Goal: Task Accomplishment & Management: Complete application form

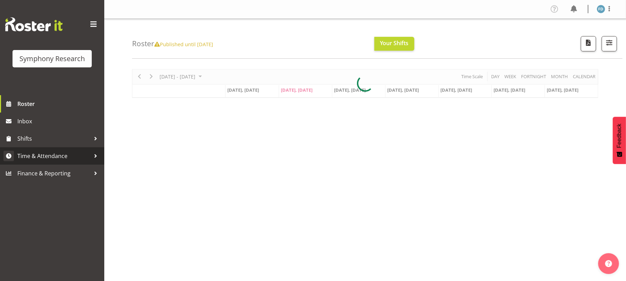
click at [51, 154] on span "Time & Attendance" at bounding box center [53, 156] width 73 height 10
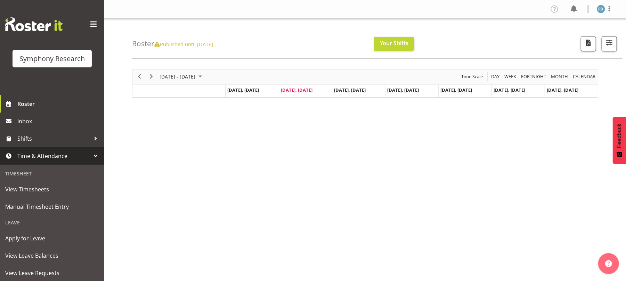
click at [51, 159] on span "Time & Attendance" at bounding box center [53, 156] width 73 height 10
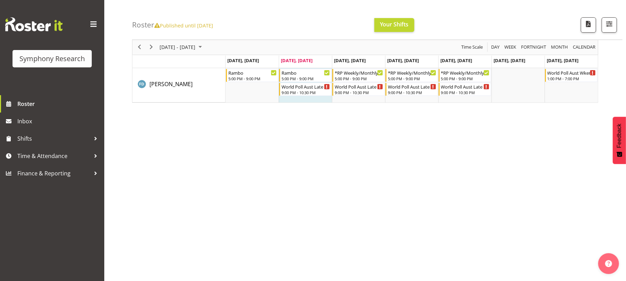
scroll to position [30, 0]
click at [53, 157] on span "Time & Attendance" at bounding box center [53, 156] width 73 height 10
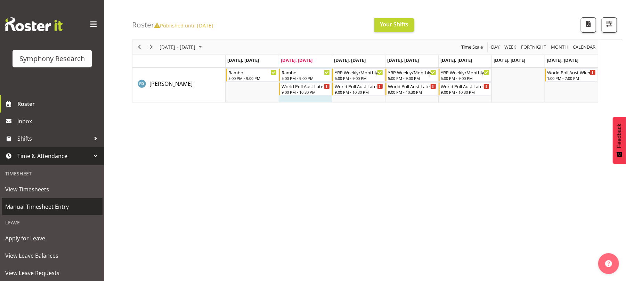
click at [53, 207] on span "Manual Timesheet Entry" at bounding box center [52, 207] width 94 height 10
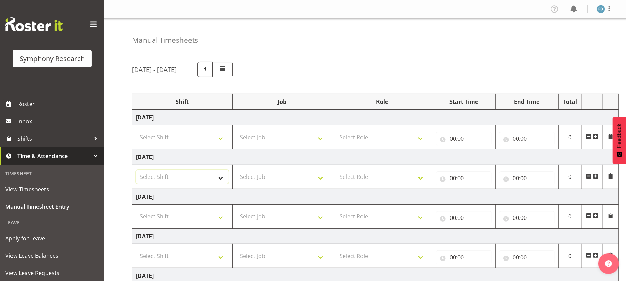
click at [221, 176] on select "Select Shift !!Weekend Residential (Roster IT Shift Label) *Business 9/10am ~ 4…" at bounding box center [182, 177] width 93 height 14
select select "2940"
click at [136, 171] on select "Select Shift !!Weekend Residential (Roster IT Shift Label) *Business 9/10am ~ 4…" at bounding box center [182, 177] width 93 height 14
click at [323, 180] on select "Select Job 550060 IF Admin 553492 World Poll Aus Wave 2 Main 2025 553493 World …" at bounding box center [282, 177] width 93 height 14
select select "10731"
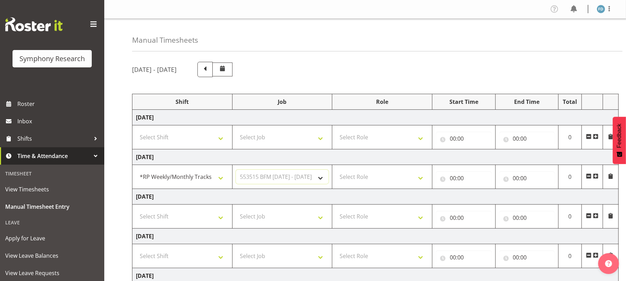
click at [236, 171] on select "Select Job 550060 IF Admin 553492 World Poll Aus Wave 2 Main 2025 553493 World …" at bounding box center [282, 177] width 93 height 14
click at [425, 181] on select "Select Role Briefing Interviewing" at bounding box center [382, 177] width 93 height 14
select select "47"
click at [336, 171] on select "Select Role Briefing Interviewing" at bounding box center [382, 177] width 93 height 14
click at [454, 180] on input "00:00" at bounding box center [464, 178] width 56 height 14
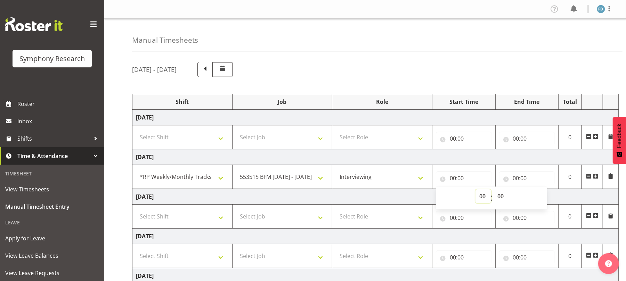
click at [480, 195] on select "00 01 02 03 04 05 06 07 08 09 10 11 12 13 14 15 16 17 18 19 20 21 22 23" at bounding box center [483, 196] width 16 height 14
select select "17"
click at [475, 190] on select "00 01 02 03 04 05 06 07 08 09 10 11 12 13 14 15 16 17 18 19 20 21 22 23" at bounding box center [483, 196] width 16 height 14
type input "17:00"
click at [501, 196] on select "00 01 02 03 04 05 06 07 08 09 10 11 12 13 14 15 16 17 18 19 20 21 22 23 24 25 2…" at bounding box center [501, 196] width 16 height 14
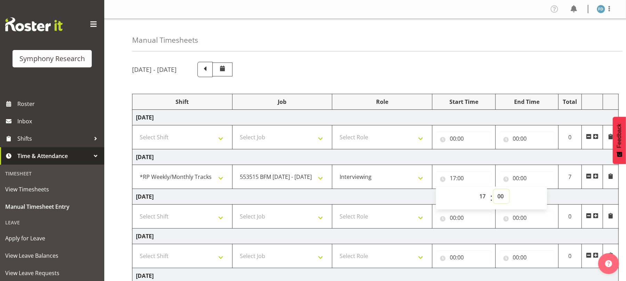
select select "30"
click at [493, 190] on select "00 01 02 03 04 05 06 07 08 09 10 11 12 13 14 15 16 17 18 19 20 21 22 23 24 25 2…" at bounding box center [501, 196] width 16 height 14
type input "17:30"
click at [513, 179] on input "00:00" at bounding box center [527, 178] width 56 height 14
click at [549, 198] on select "00 01 02 03 04 05 06 07 08 09 10 11 12 13 14 15 16 17 18 19 20 21 22 23" at bounding box center [547, 196] width 16 height 14
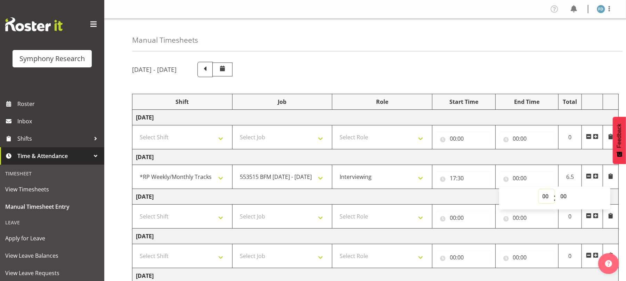
select select "17"
click at [539, 190] on select "00 01 02 03 04 05 06 07 08 09 10 11 12 13 14 15 16 17 18 19 20 21 22 23" at bounding box center [547, 196] width 16 height 14
type input "17:00"
click at [562, 196] on select "00 01 02 03 04 05 06 07 08 09 10 11 12 13 14 15 16 17 18 19 20 21 22 23 24 25 2…" at bounding box center [565, 196] width 16 height 14
select select "45"
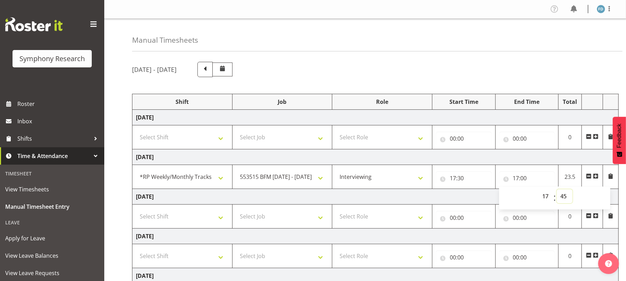
click at [557, 190] on select "00 01 02 03 04 05 06 07 08 09 10 11 12 13 14 15 16 17 18 19 20 21 22 23 24 25 2…" at bounding box center [565, 196] width 16 height 14
type input "17:45"
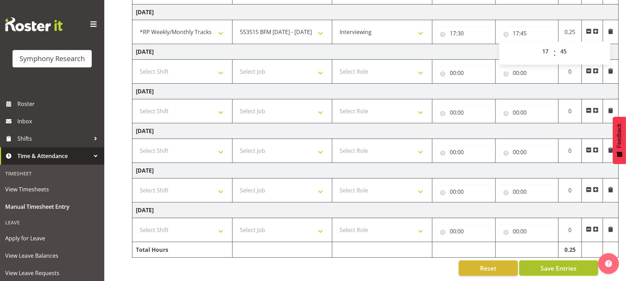
click at [559, 264] on span "Save Entries" at bounding box center [558, 268] width 36 height 9
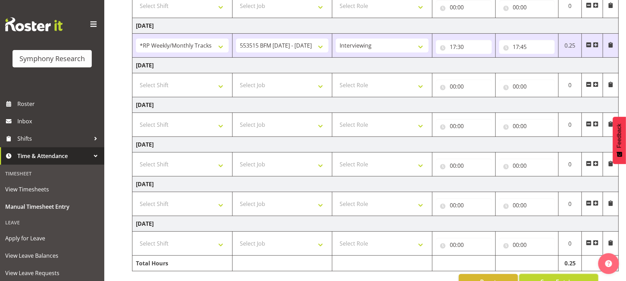
scroll to position [131, 0]
click at [597, 43] on span at bounding box center [596, 45] width 6 height 6
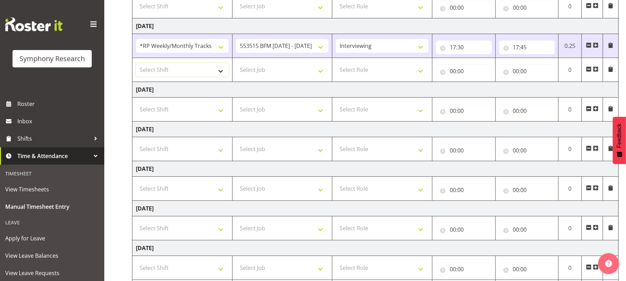
click at [221, 73] on select "Select Shift !!Weekend Residential (Roster IT Shift Label) *Business 9/10am ~ 4…" at bounding box center [182, 70] width 93 height 14
select select "56692"
click at [136, 64] on select "Select Shift !!Weekend Residential (Roster IT Shift Label) *Business 9/10am ~ 4…" at bounding box center [182, 70] width 93 height 14
click at [223, 74] on select "!!Weekend Residential (Roster IT Shift Label) *Business 9/10am ~ 4:30pm *Busine…" at bounding box center [182, 70] width 93 height 14
click at [136, 64] on select "!!Weekend Residential (Roster IT Shift Label) *Business 9/10am ~ 4:30pm *Busine…" at bounding box center [182, 70] width 93 height 14
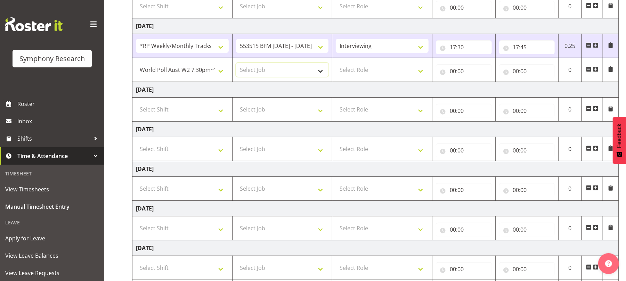
click at [323, 72] on select "Select Job 550060 IF Admin 553492 World Poll Aus Wave 2 Main 2025 553493 World …" at bounding box center [282, 70] width 93 height 14
select select "10499"
click at [236, 64] on select "Select Job 550060 IF Admin 553492 World Poll Aus Wave 2 Main 2025 553493 World …" at bounding box center [282, 70] width 93 height 14
click at [419, 75] on select "Select Role Briefing Interviewing" at bounding box center [382, 70] width 93 height 14
select select "47"
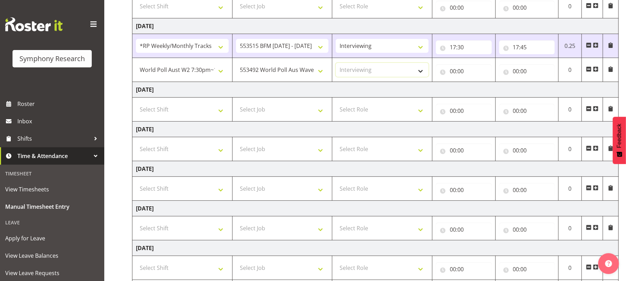
click at [336, 64] on select "Select Role Briefing Interviewing" at bounding box center [382, 70] width 93 height 14
click at [452, 74] on input "00:00" at bounding box center [464, 71] width 56 height 14
click at [481, 89] on select "00 01 02 03 04 05 06 07 08 09 10 11 12 13 14 15 16 17 18 19 20 21 22 23" at bounding box center [483, 89] width 16 height 14
select select "17"
click at [475, 83] on select "00 01 02 03 04 05 06 07 08 09 10 11 12 13 14 15 16 17 18 19 20 21 22 23" at bounding box center [483, 89] width 16 height 14
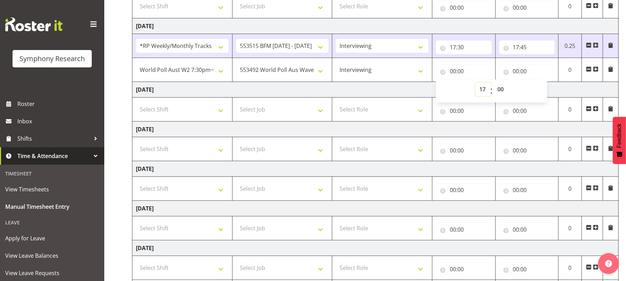
type input "17:00"
click at [503, 90] on select "00 01 02 03 04 05 06 07 08 09 10 11 12 13 14 15 16 17 18 19 20 21 22 23 24 25 2…" at bounding box center [501, 89] width 16 height 14
select select "45"
click at [493, 83] on select "00 01 02 03 04 05 06 07 08 09 10 11 12 13 14 15 16 17 18 19 20 21 22 23 24 25 2…" at bounding box center [501, 89] width 16 height 14
type input "17:45"
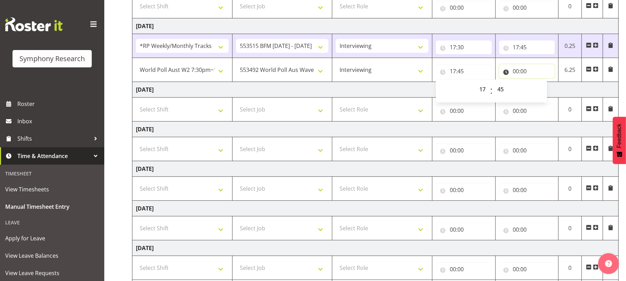
click at [516, 72] on input "00:00" at bounding box center [527, 71] width 56 height 14
click at [543, 91] on select "00 01 02 03 04 05 06 07 08 09 10 11 12 13 14 15 16 17 18 19 20 21 22 23" at bounding box center [547, 89] width 16 height 14
select select "19"
click at [539, 83] on select "00 01 02 03 04 05 06 07 08 09 10 11 12 13 14 15 16 17 18 19 20 21 22 23" at bounding box center [547, 89] width 16 height 14
type input "19:00"
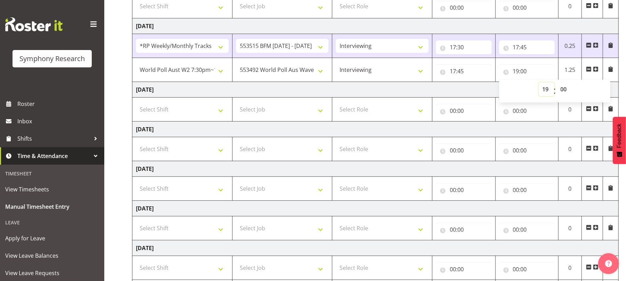
scroll to position [178, 0]
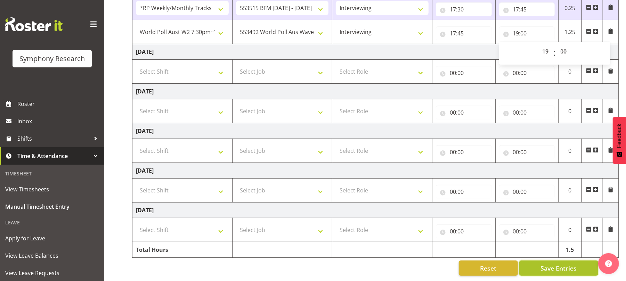
click at [545, 264] on span "Save Entries" at bounding box center [558, 268] width 36 height 9
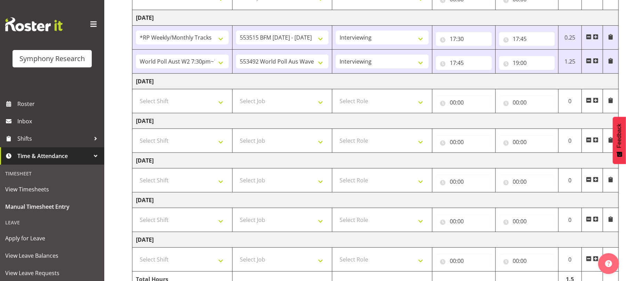
scroll to position [140, 0]
click at [596, 63] on span at bounding box center [596, 61] width 6 height 6
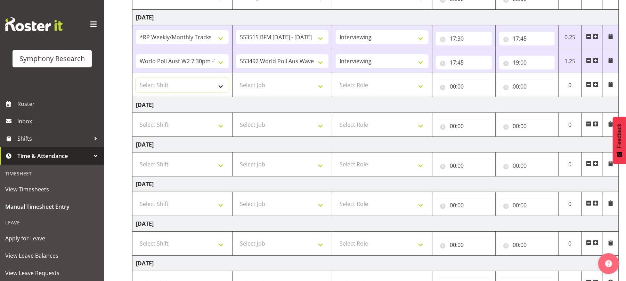
click at [220, 86] on select "Select Shift !!Weekend Residential (Roster IT Shift Label) *Business 9/10am ~ 4…" at bounding box center [182, 85] width 93 height 14
select select "2940"
click at [136, 79] on select "Select Shift !!Weekend Residential (Roster IT Shift Label) *Business 9/10am ~ 4…" at bounding box center [182, 85] width 93 height 14
click at [321, 87] on select "Select Job 550060 IF Admin 553492 World Poll Aus Wave 2 Main 2025 553493 World …" at bounding box center [282, 85] width 93 height 14
select select "9426"
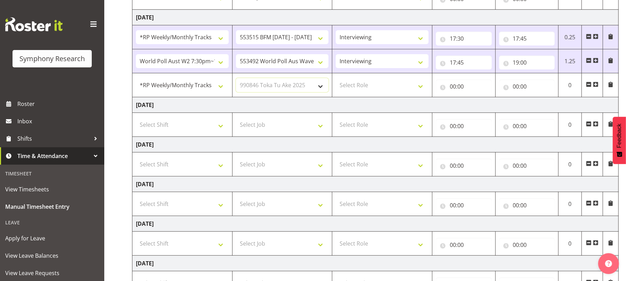
click at [236, 79] on select "Select Job 550060 IF Admin 553492 World Poll Aus Wave 2 Main 2025 553493 World …" at bounding box center [282, 85] width 93 height 14
click at [419, 85] on select "Select Role Briefing Interviewing" at bounding box center [382, 85] width 93 height 14
select select "47"
click at [336, 79] on select "Select Role Briefing Interviewing" at bounding box center [382, 85] width 93 height 14
click at [454, 89] on input "00:00" at bounding box center [464, 87] width 56 height 14
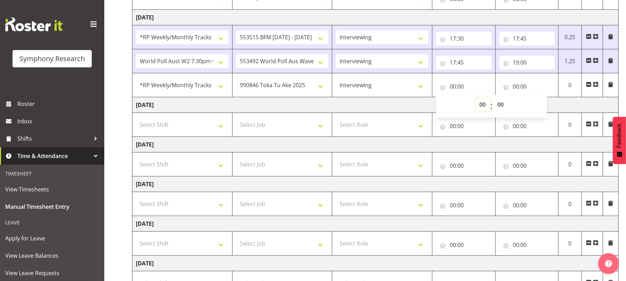
click at [484, 106] on select "00 01 02 03 04 05 06 07 08 09 10 11 12 13 14 15 16 17 18 19 20 21 22 23" at bounding box center [483, 105] width 16 height 14
select select "19"
click at [475, 99] on select "00 01 02 03 04 05 06 07 08 09 10 11 12 13 14 15 16 17 18 19 20 21 22 23" at bounding box center [483, 105] width 16 height 14
type input "19:00"
click at [516, 85] on input "00:00" at bounding box center [527, 87] width 56 height 14
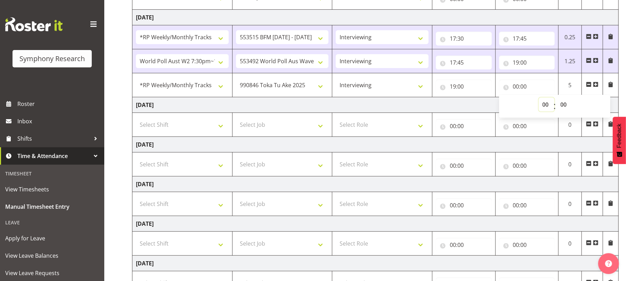
click at [547, 107] on select "00 01 02 03 04 05 06 07 08 09 10 11 12 13 14 15 16 17 18 19 20 21 22 23" at bounding box center [547, 105] width 16 height 14
select select "19"
click at [539, 99] on select "00 01 02 03 04 05 06 07 08 09 10 11 12 13 14 15 16 17 18 19 20 21 22 23" at bounding box center [547, 105] width 16 height 14
type input "19:00"
click at [564, 106] on select "00 01 02 03 04 05 06 07 08 09 10 11 12 13 14 15 16 17 18 19 20 21 22 23 24 25 2…" at bounding box center [565, 105] width 16 height 14
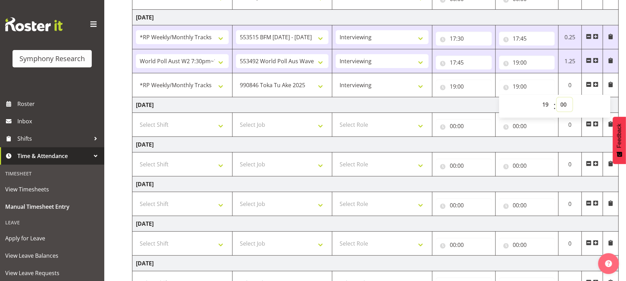
select select "15"
click at [557, 99] on select "00 01 02 03 04 05 06 07 08 09 10 11 12 13 14 15 16 17 18 19 20 21 22 23 24 25 2…" at bounding box center [565, 105] width 16 height 14
type input "19:15"
click at [597, 87] on span at bounding box center [596, 85] width 6 height 6
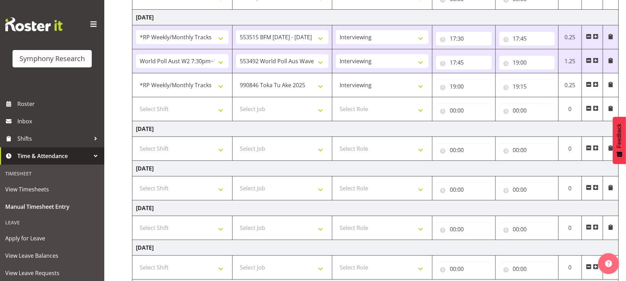
scroll to position [227, 0]
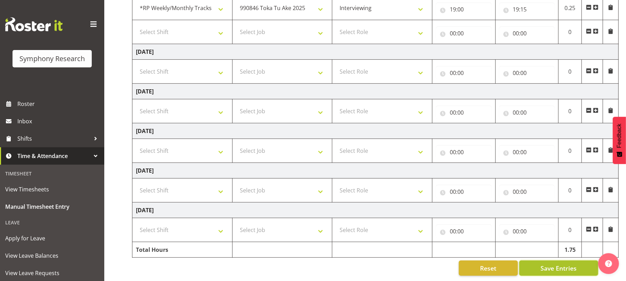
click at [548, 264] on span "Save Entries" at bounding box center [558, 268] width 36 height 9
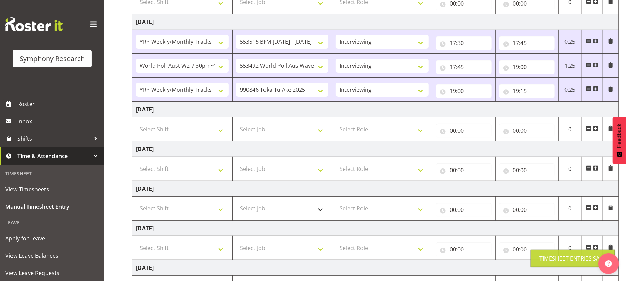
scroll to position [133, 0]
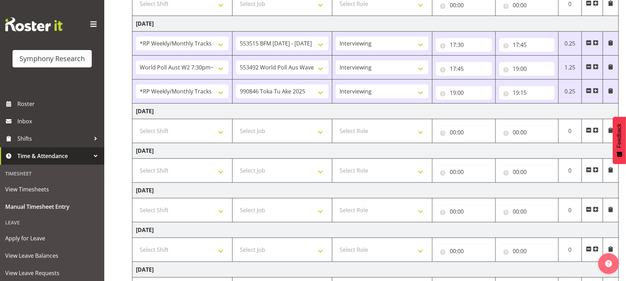
click at [597, 89] on span at bounding box center [596, 91] width 6 height 6
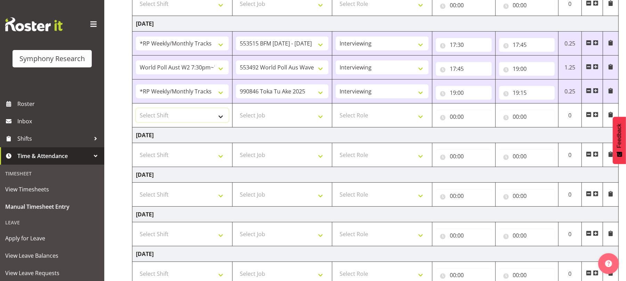
click at [222, 120] on select "Select Shift !!Weekend Residential (Roster IT Shift Label) *Business 9/10am ~ 4…" at bounding box center [182, 115] width 93 height 14
select select "2940"
click at [136, 110] on select "Select Shift !!Weekend Residential (Roster IT Shift Label) *Business 9/10am ~ 4…" at bounding box center [182, 115] width 93 height 14
click at [317, 116] on select "Select Job 550060 IF Admin 553492 World Poll Aus Wave 2 Main 2025 553493 World …" at bounding box center [282, 115] width 93 height 14
select select "10731"
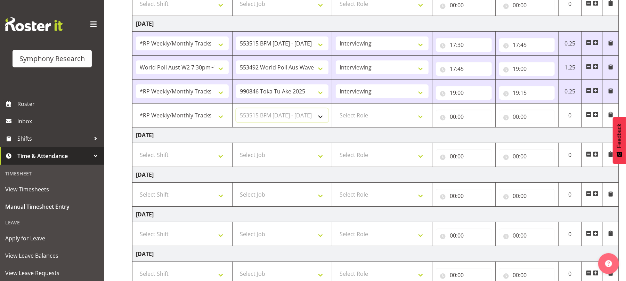
click at [236, 110] on select "Select Job 550060 IF Admin 553492 World Poll Aus Wave 2 Main 2025 553493 World …" at bounding box center [282, 115] width 93 height 14
click at [421, 119] on select "Select Role Briefing Interviewing" at bounding box center [382, 115] width 93 height 14
select select "47"
click at [336, 110] on select "Select Role Briefing Interviewing" at bounding box center [382, 115] width 93 height 14
click at [451, 119] on input "00:00" at bounding box center [464, 117] width 56 height 14
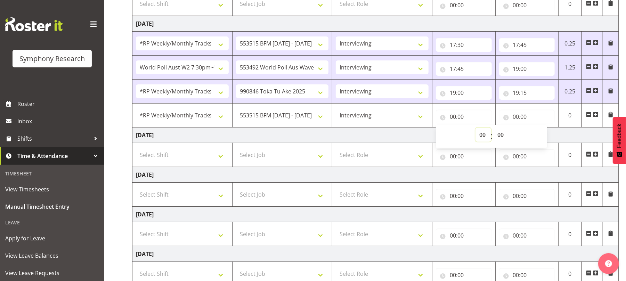
click at [478, 135] on select "00 01 02 03 04 05 06 07 08 09 10 11 12 13 14 15 16 17 18 19 20 21 22 23" at bounding box center [483, 135] width 16 height 14
select select "19"
click at [475, 129] on select "00 01 02 03 04 05 06 07 08 09 10 11 12 13 14 15 16 17 18 19 20 21 22 23" at bounding box center [483, 135] width 16 height 14
type input "19:00"
click at [502, 134] on select "00 01 02 03 04 05 06 07 08 09 10 11 12 13 14 15 16 17 18 19 20 21 22 23 24 25 2…" at bounding box center [501, 135] width 16 height 14
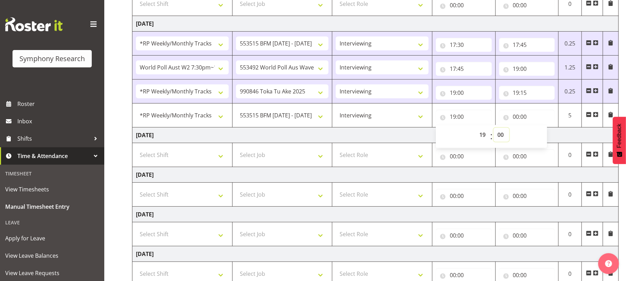
select select "15"
click at [493, 129] on select "00 01 02 03 04 05 06 07 08 09 10 11 12 13 14 15 16 17 18 19 20 21 22 23 24 25 2…" at bounding box center [501, 135] width 16 height 14
type input "19:15"
click at [516, 117] on input "00:00" at bounding box center [527, 117] width 56 height 14
click at [541, 133] on select "00 01 02 03 04 05 06 07 08 09 10 11 12 13 14 15 16 17 18 19 20 21 22 23" at bounding box center [547, 135] width 16 height 14
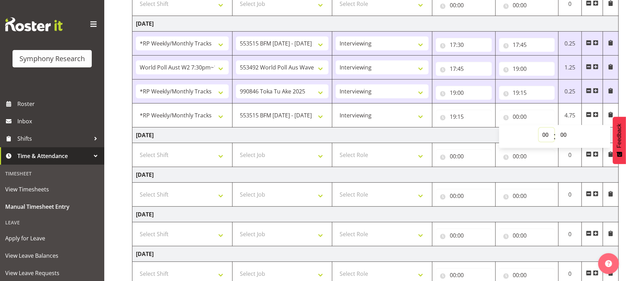
select select "17"
click at [539, 129] on select "00 01 02 03 04 05 06 07 08 09 10 11 12 13 14 15 16 17 18 19 20 21 22 23" at bounding box center [547, 135] width 16 height 14
type input "17:00"
click at [547, 139] on select "00 01 02 03 04 05 06 07 08 09 10 11 12 13 14 15 16 17 18 19 20 21 22 23" at bounding box center [547, 135] width 16 height 14
select select "19"
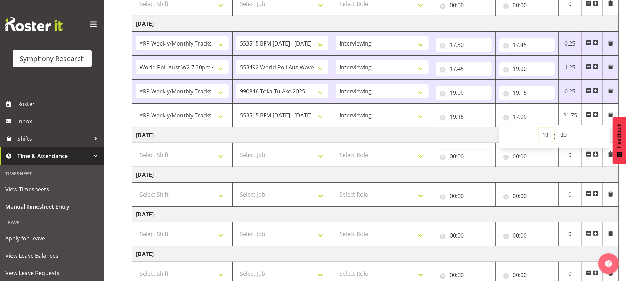
click at [539, 129] on select "00 01 02 03 04 05 06 07 08 09 10 11 12 13 14 15 16 17 18 19 20 21 22 23" at bounding box center [547, 135] width 16 height 14
type input "19:00"
click at [564, 134] on select "00 01 02 03 04 05 06 07 08 09 10 11 12 13 14 15 16 17 18 19 20 21 22 23 24 25 2…" at bounding box center [565, 135] width 16 height 14
select select "25"
click at [557, 129] on select "00 01 02 03 04 05 06 07 08 09 10 11 12 13 14 15 16 17 18 19 20 21 22 23 24 25 2…" at bounding box center [565, 135] width 16 height 14
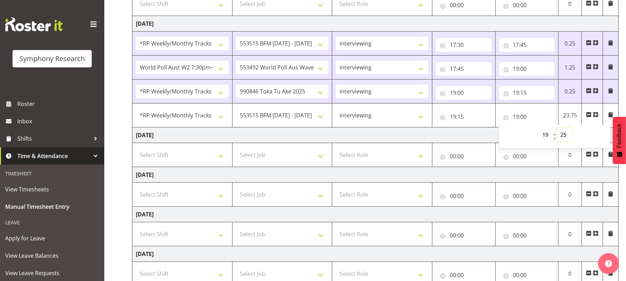
type input "19:25"
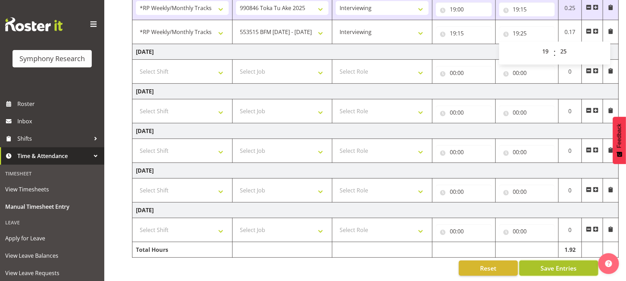
click at [565, 264] on span "Save Entries" at bounding box center [558, 268] width 36 height 9
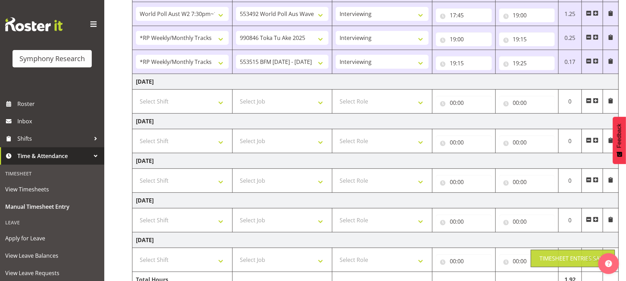
scroll to position [186, 0]
click at [598, 64] on span at bounding box center [596, 62] width 6 height 6
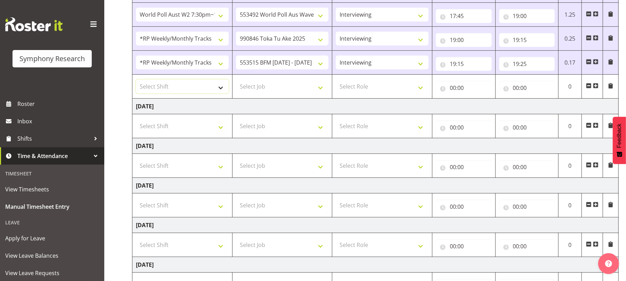
click at [224, 90] on select "Select Shift !!Weekend Residential (Roster IT Shift Label) *Business 9/10am ~ 4…" at bounding box center [182, 87] width 93 height 14
select select "56692"
click at [136, 81] on select "Select Shift !!Weekend Residential (Roster IT Shift Label) *Business 9/10am ~ 4…" at bounding box center [182, 87] width 93 height 14
click at [232, 228] on td "Saturday 11th October 2025" at bounding box center [375, 226] width 486 height 16
click at [323, 90] on select "Select Job 550060 IF Admin 553492 World Poll Aus Wave 2 Main 2025 553493 World …" at bounding box center [282, 87] width 93 height 14
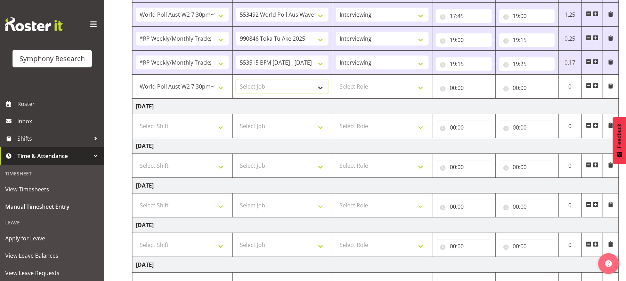
select select "10499"
click at [236, 81] on select "Select Job 550060 IF Admin 553492 World Poll Aus Wave 2 Main 2025 553493 World …" at bounding box center [282, 87] width 93 height 14
click at [420, 89] on select "Select Role Briefing Interviewing" at bounding box center [382, 87] width 93 height 14
select select "47"
click at [336, 81] on select "Select Role Briefing Interviewing" at bounding box center [382, 87] width 93 height 14
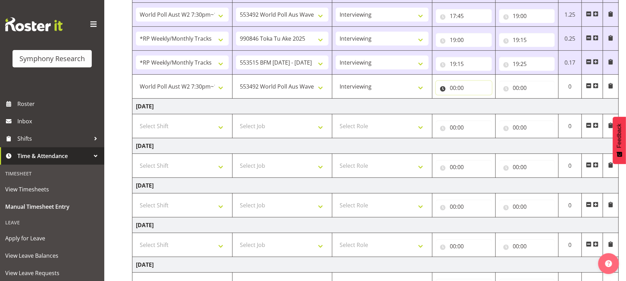
click at [455, 90] on input "00:00" at bounding box center [464, 88] width 56 height 14
click at [485, 106] on select "00 01 02 03 04 05 06 07 08 09 10 11 12 13 14 15 16 17 18 19 20 21 22 23" at bounding box center [483, 106] width 16 height 14
select select "19"
click at [475, 100] on select "00 01 02 03 04 05 06 07 08 09 10 11 12 13 14 15 16 17 18 19 20 21 22 23" at bounding box center [483, 106] width 16 height 14
type input "19:00"
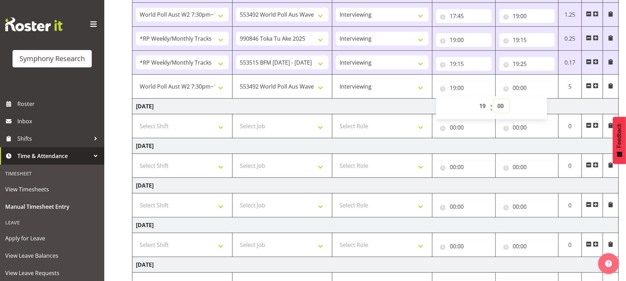
click at [500, 106] on select "00 01 02 03 04 05 06 07 08 09 10 11 12 13 14 15 16 17 18 19 20 21 22 23 24 25 2…" at bounding box center [501, 106] width 16 height 14
select select "25"
click at [493, 100] on select "00 01 02 03 04 05 06 07 08 09 10 11 12 13 14 15 16 17 18 19 20 21 22 23 24 25 2…" at bounding box center [501, 106] width 16 height 14
type input "19:25"
click at [516, 88] on input "00:00" at bounding box center [527, 88] width 56 height 14
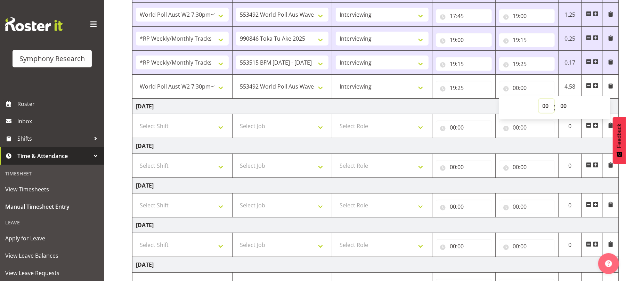
click at [548, 110] on select "00 01 02 03 04 05 06 07 08 09 10 11 12 13 14 15 16 17 18 19 20 21 22 23" at bounding box center [547, 106] width 16 height 14
select select "21"
click at [539, 100] on select "00 01 02 03 04 05 06 07 08 09 10 11 12 13 14 15 16 17 18 19 20 21 22 23" at bounding box center [547, 106] width 16 height 14
type input "21:00"
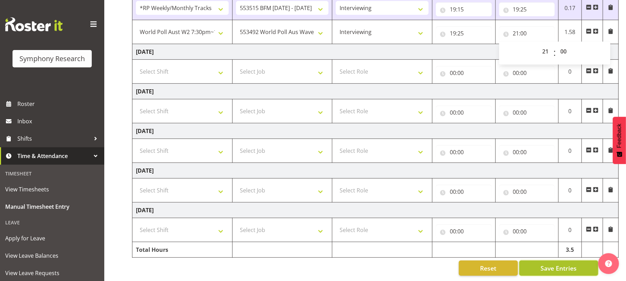
click at [566, 265] on span "Save Entries" at bounding box center [558, 268] width 36 height 9
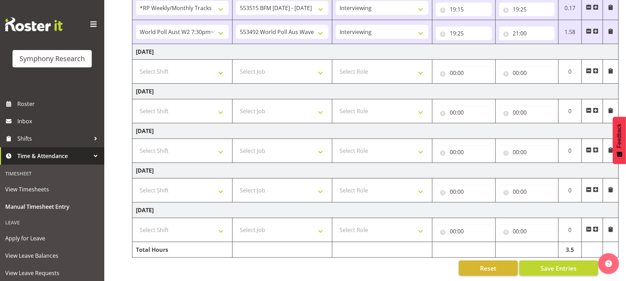
click at [595, 28] on span at bounding box center [596, 31] width 6 height 6
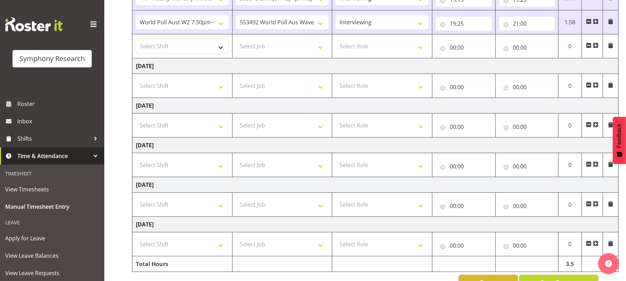
click at [220, 51] on select "Select Shift !!Weekend Residential (Roster IT Shift Label) *Business 9/10am ~ 4…" at bounding box center [182, 46] width 93 height 14
select select "56692"
click at [136, 41] on select "Select Shift !!Weekend Residential (Roster IT Shift Label) *Business 9/10am ~ 4…" at bounding box center [182, 46] width 93 height 14
click at [321, 51] on select "Select Job 550060 IF Admin 553492 World Poll Aus Wave 2 Main 2025 553493 World …" at bounding box center [282, 46] width 93 height 14
select select "10499"
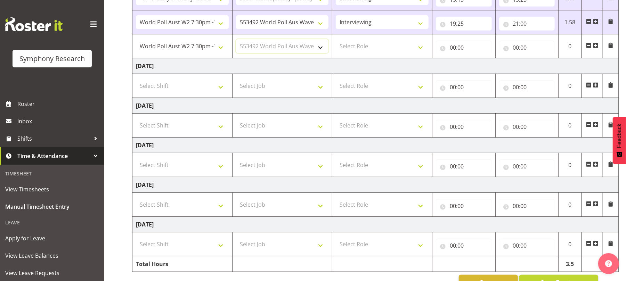
click at [236, 41] on select "Select Job 550060 IF Admin 553492 World Poll Aus Wave 2 Main 2025 553493 World …" at bounding box center [282, 46] width 93 height 14
click at [421, 49] on select "Select Role Briefing Interviewing" at bounding box center [382, 46] width 93 height 14
select select "47"
click at [336, 41] on select "Select Role Briefing Interviewing" at bounding box center [382, 46] width 93 height 14
click at [453, 49] on input "00:00" at bounding box center [464, 48] width 56 height 14
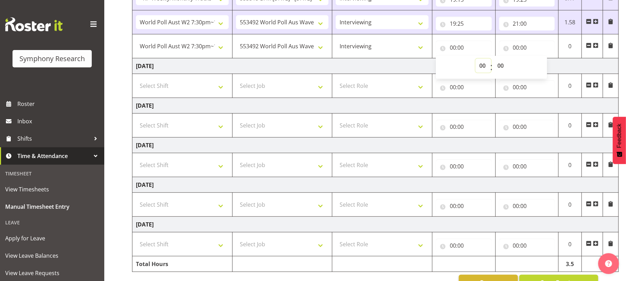
click at [481, 68] on select "00 01 02 03 04 05 06 07 08 09 10 11 12 13 14 15 16 17 18 19 20 21 22 23" at bounding box center [483, 66] width 16 height 14
select select "21"
click at [475, 60] on select "00 01 02 03 04 05 06 07 08 09 10 11 12 13 14 15 16 17 18 19 20 21 22 23" at bounding box center [483, 66] width 16 height 14
type input "21:00"
click at [500, 68] on select "00 01 02 03 04 05 06 07 08 09 10 11 12 13 14 15 16 17 18 19 20 21 22 23 24 25 2…" at bounding box center [501, 66] width 16 height 14
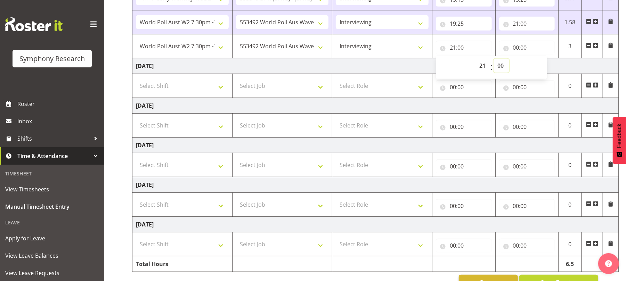
select select "30"
click at [493, 60] on select "00 01 02 03 04 05 06 07 08 09 10 11 12 13 14 15 16 17 18 19 20 21 22 23 24 25 2…" at bounding box center [501, 66] width 16 height 14
type input "21:30"
click at [516, 50] on input "00:00" at bounding box center [527, 48] width 56 height 14
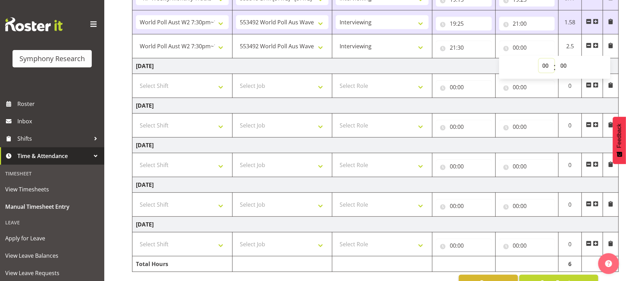
click at [546, 67] on select "00 01 02 03 04 05 06 07 08 09 10 11 12 13 14 15 16 17 18 19 20 21 22 23" at bounding box center [547, 66] width 16 height 14
select select "23"
click at [539, 60] on select "00 01 02 03 04 05 06 07 08 09 10 11 12 13 14 15 16 17 18 19 20 21 22 23" at bounding box center [547, 66] width 16 height 14
type input "23:00"
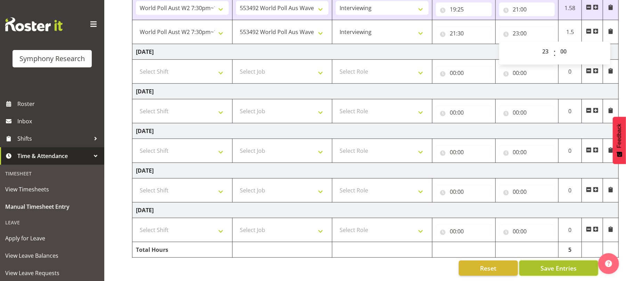
click at [561, 264] on span "Save Entries" at bounding box center [558, 268] width 36 height 9
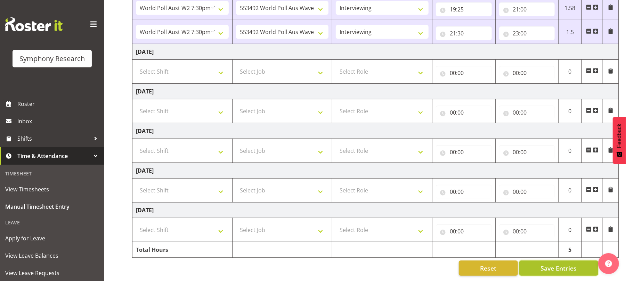
click at [561, 264] on span "Save Entries" at bounding box center [558, 268] width 36 height 9
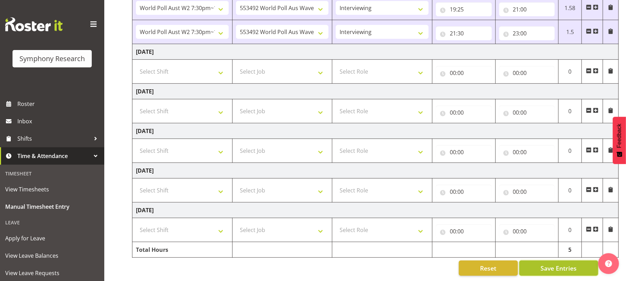
click at [555, 264] on span "Save Entries" at bounding box center [558, 268] width 36 height 9
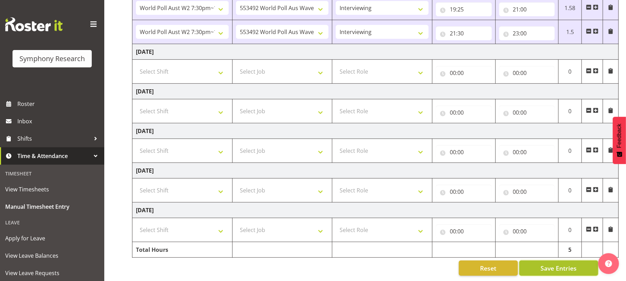
click at [555, 264] on span "Save Entries" at bounding box center [558, 268] width 36 height 9
click at [555, 265] on span "Save Entries" at bounding box center [558, 268] width 36 height 9
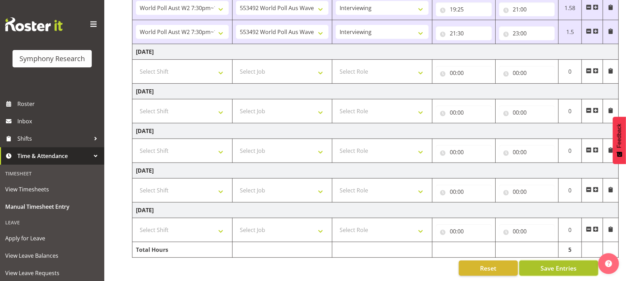
click at [555, 265] on span "Save Entries" at bounding box center [558, 268] width 36 height 9
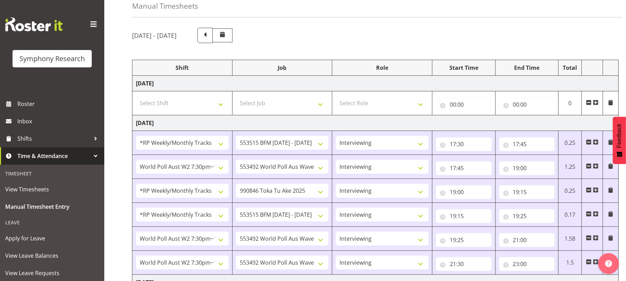
scroll to position [0, 0]
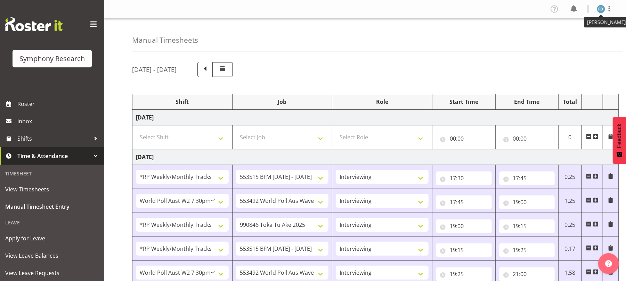
click at [603, 11] on img at bounding box center [601, 9] width 8 height 8
click at [573, 36] on link "Log Out" at bounding box center [580, 36] width 67 height 13
